Goal: Information Seeking & Learning: Find specific page/section

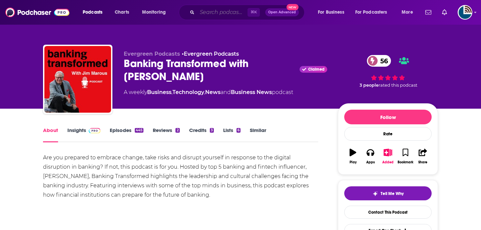
click at [210, 16] on input "Search podcasts, credits, & more..." at bounding box center [222, 12] width 50 height 11
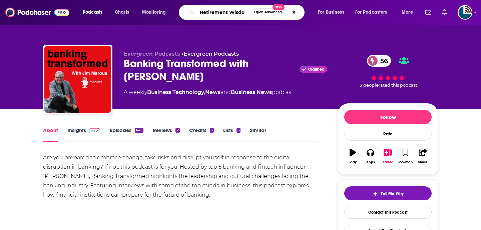
type input "Retirement Wisdom"
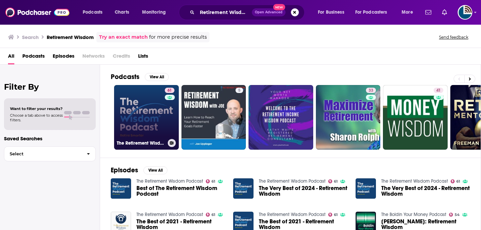
click at [152, 109] on link "61 The Retirement Wisdom Podcast" at bounding box center [146, 117] width 65 height 65
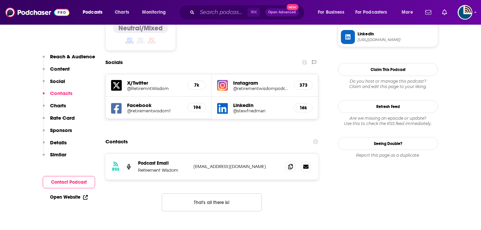
scroll to position [585, 0]
click at [290, 164] on icon at bounding box center [290, 166] width 5 height 5
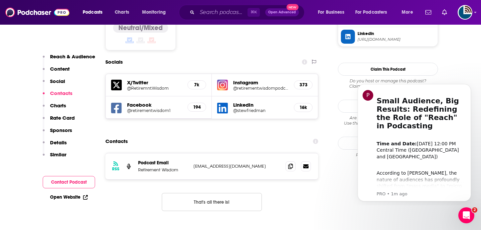
scroll to position [0, 0]
click at [210, 16] on input "Search podcasts, credits, & more..." at bounding box center [222, 12] width 50 height 11
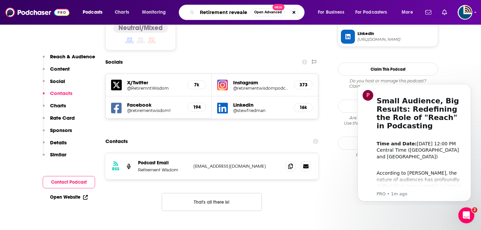
type input "Retirement revealed"
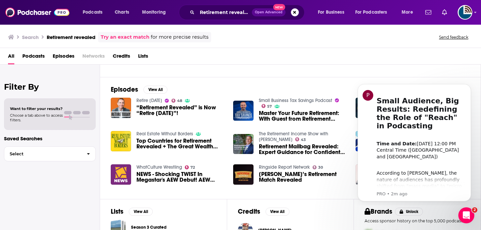
scroll to position [87, 0]
